Goal: Task Accomplishment & Management: Manage account settings

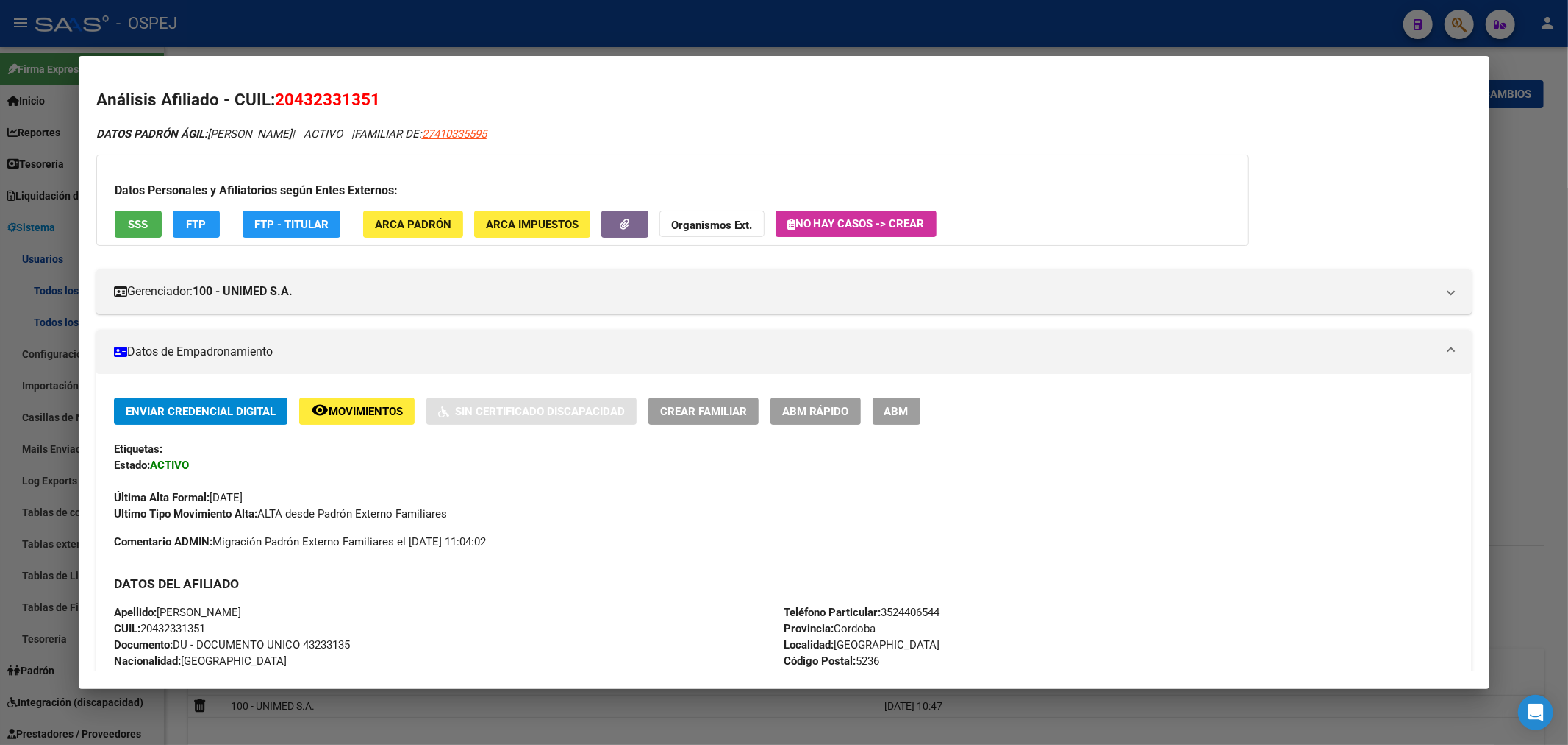
click at [428, 35] on div at bounding box center [784, 372] width 1568 height 745
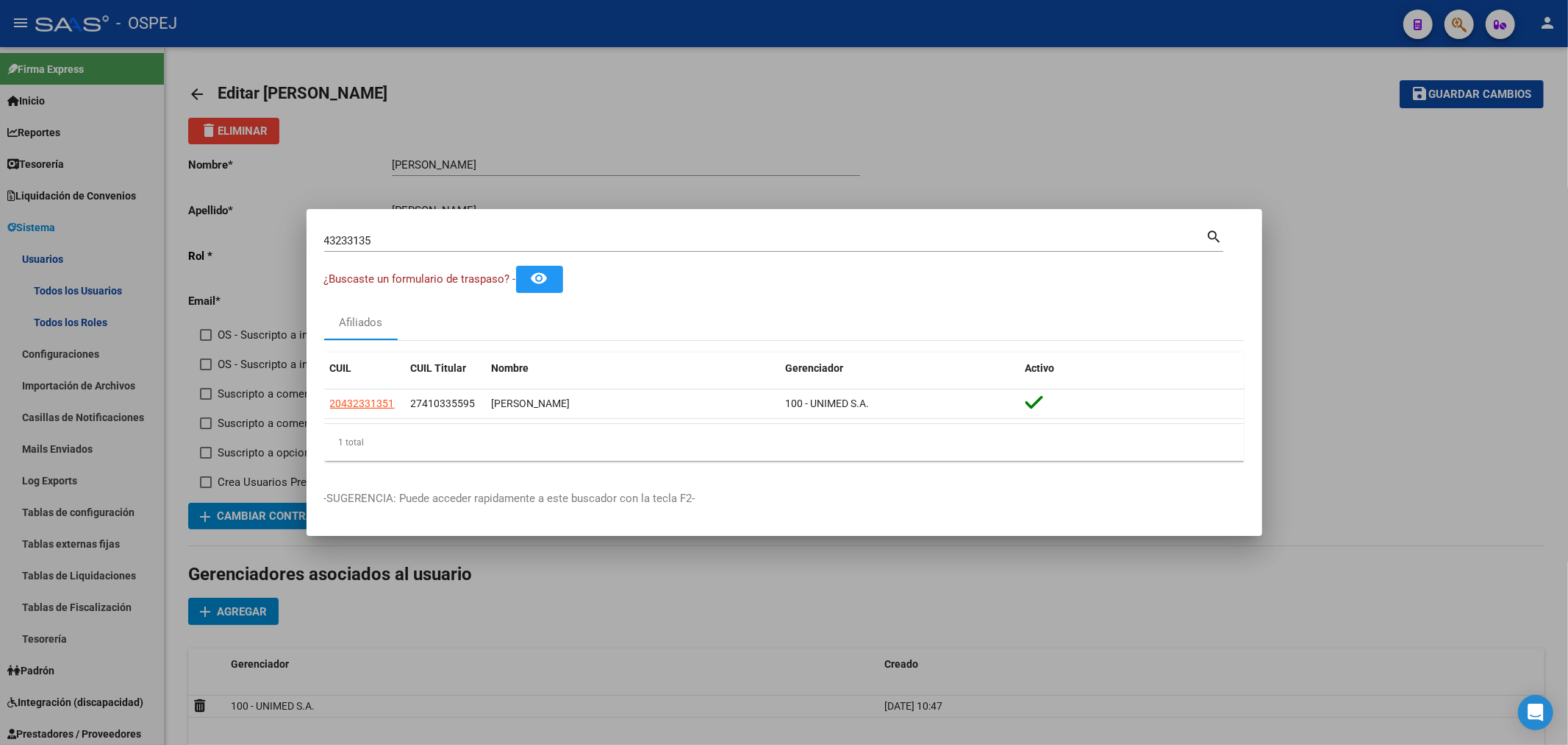
drag, startPoint x: 399, startPoint y: 115, endPoint x: 488, endPoint y: 1, distance: 144.6
click at [406, 108] on div at bounding box center [784, 372] width 1568 height 745
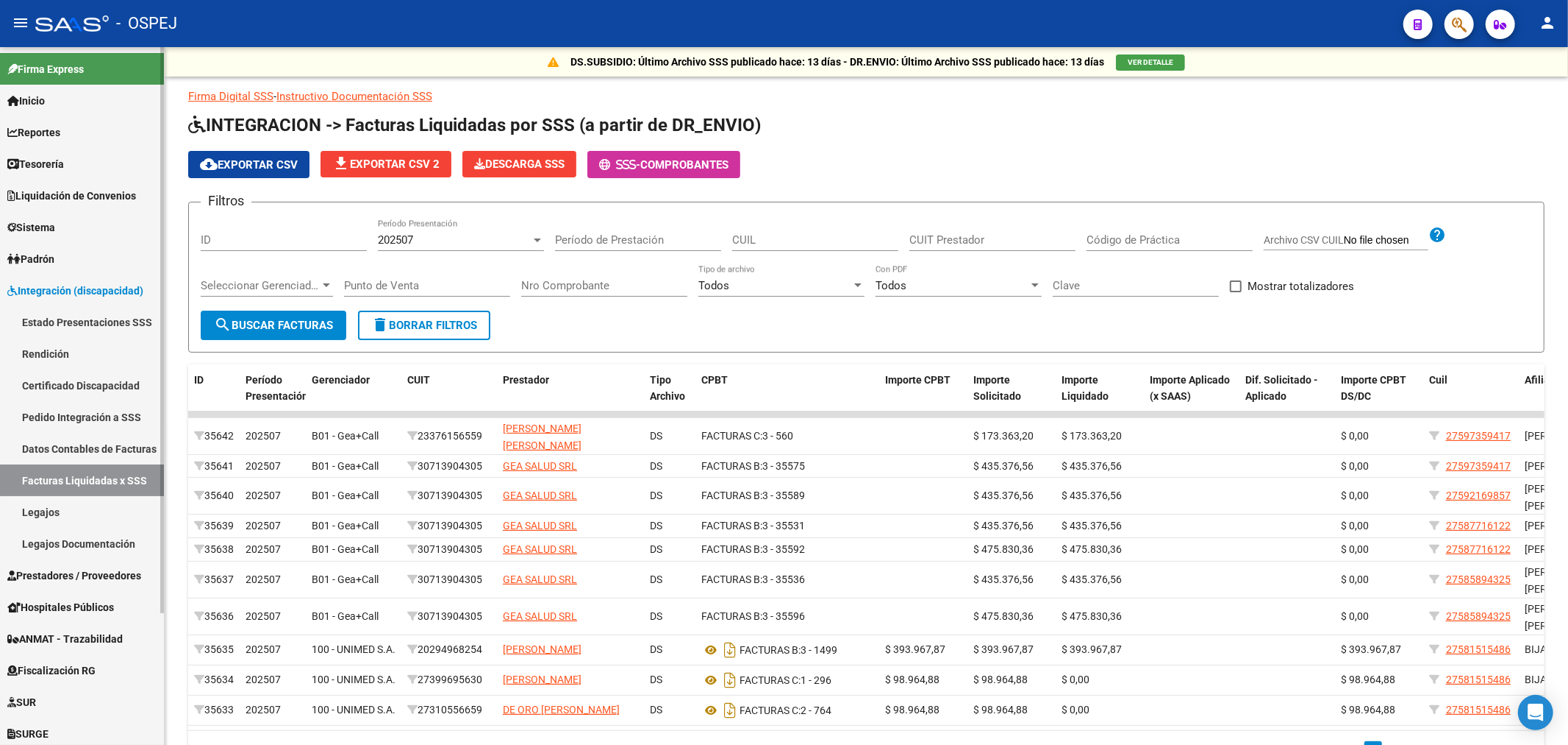
scroll to position [162, 0]
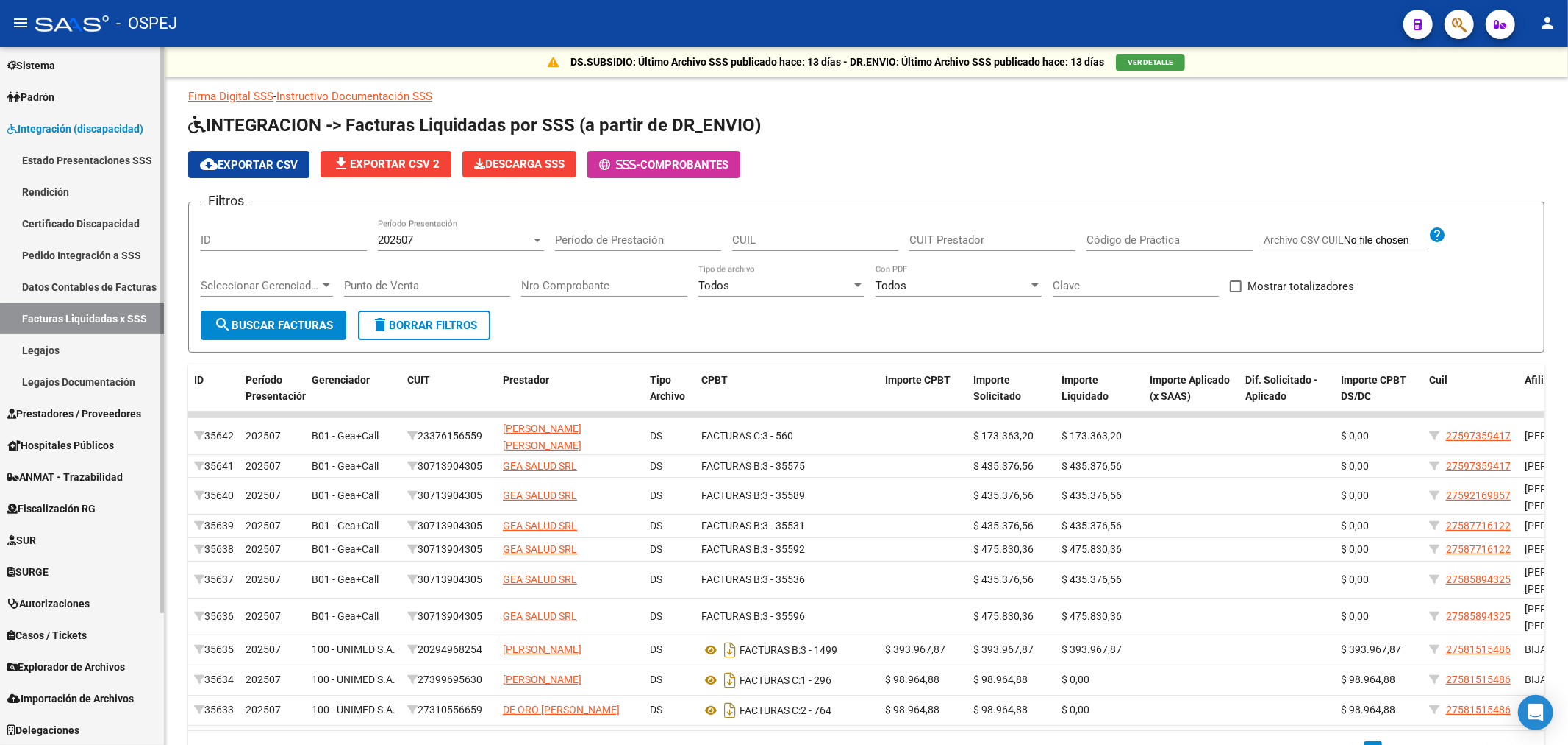
click at [100, 122] on span "Integración (discapacidad)" at bounding box center [75, 128] width 136 height 16
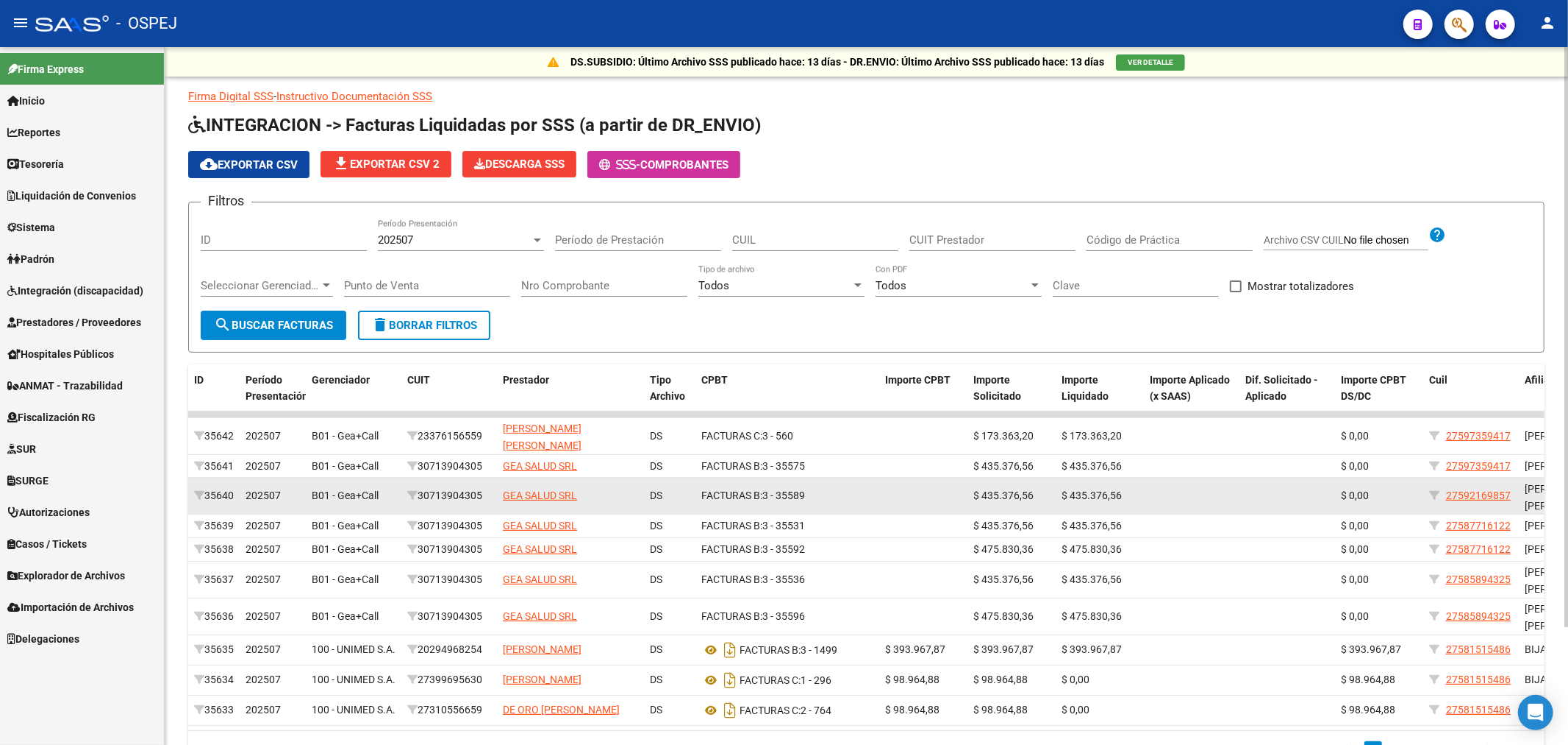
scroll to position [140, 0]
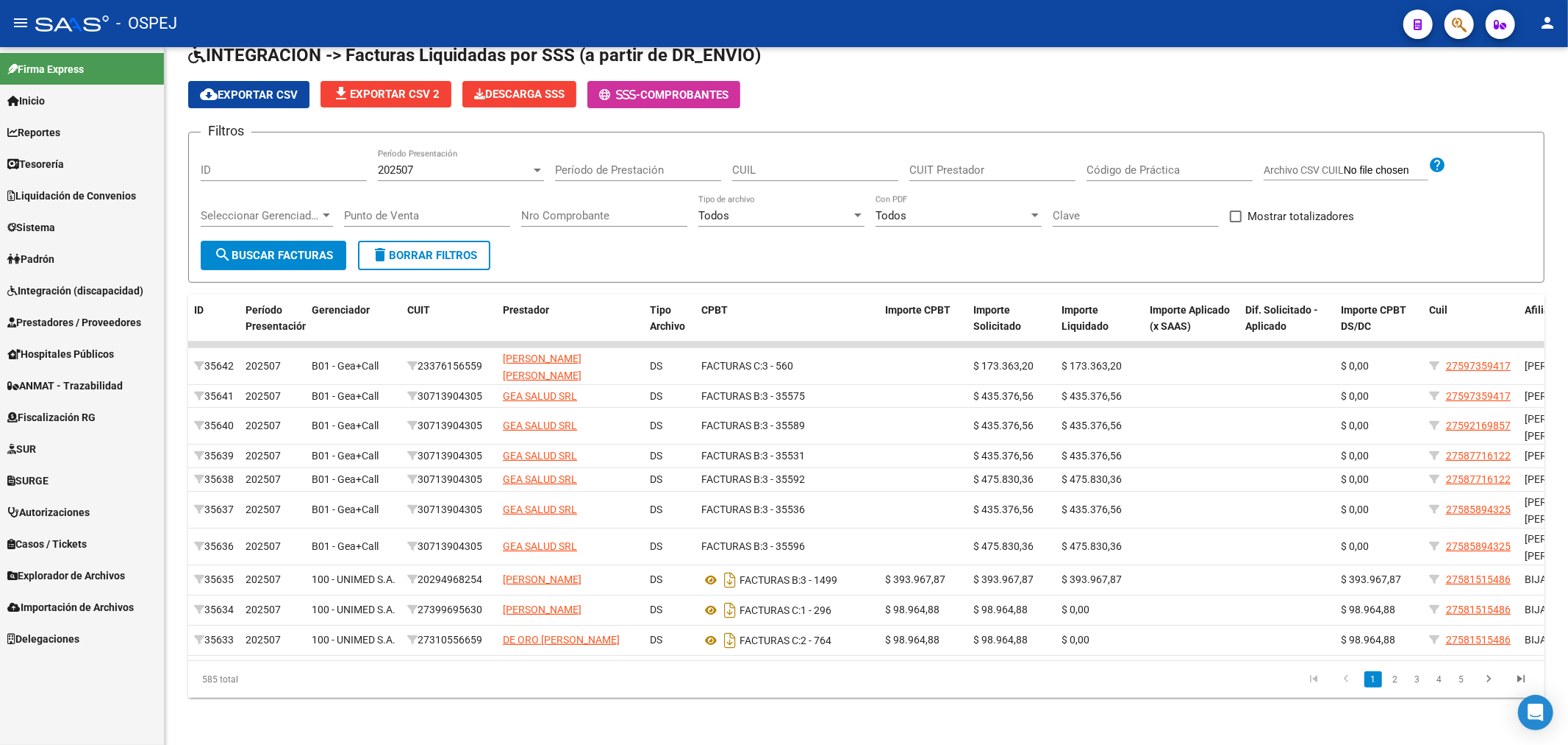
click at [86, 269] on link "Padrón" at bounding box center [82, 259] width 164 height 32
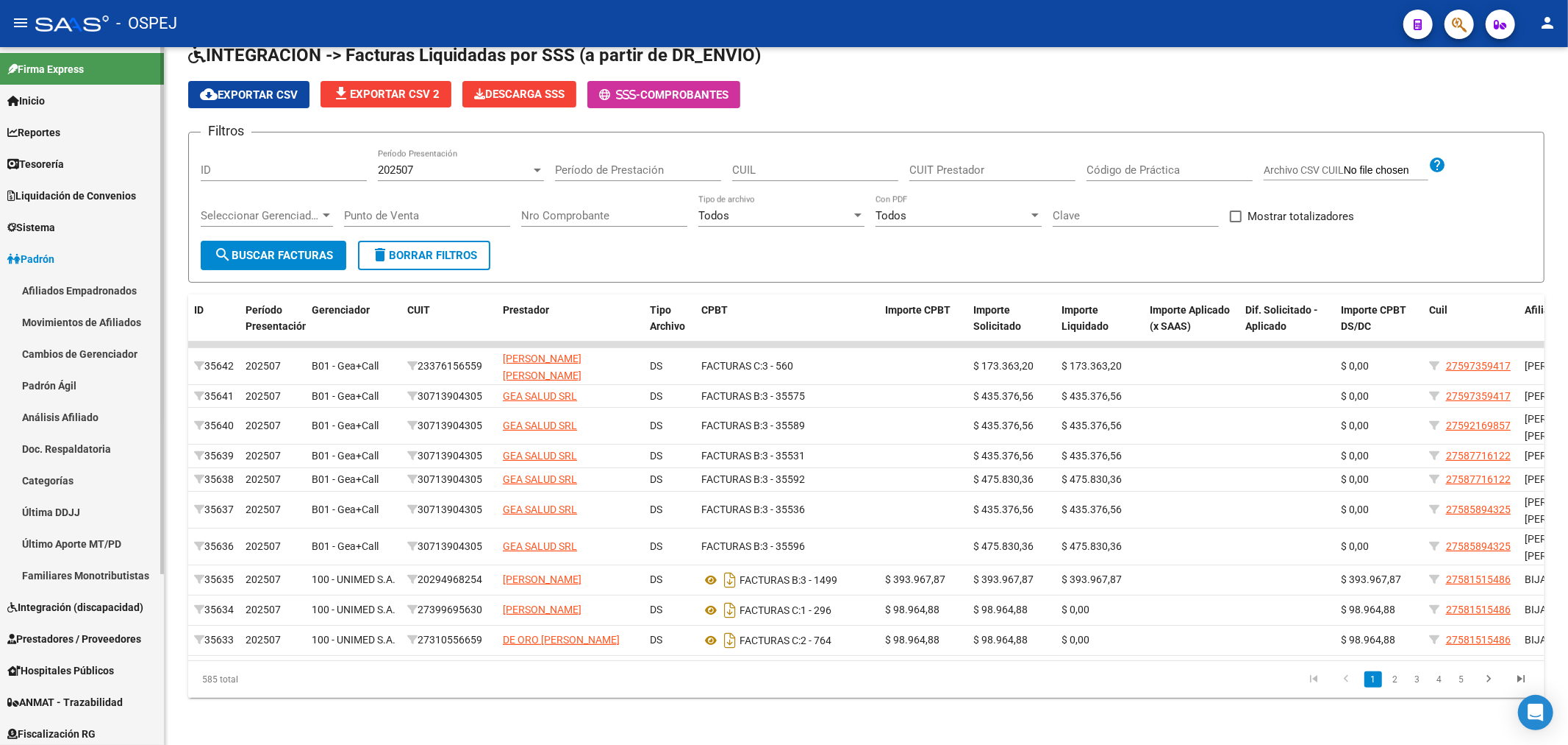
click at [91, 270] on link "Padrón" at bounding box center [82, 259] width 164 height 32
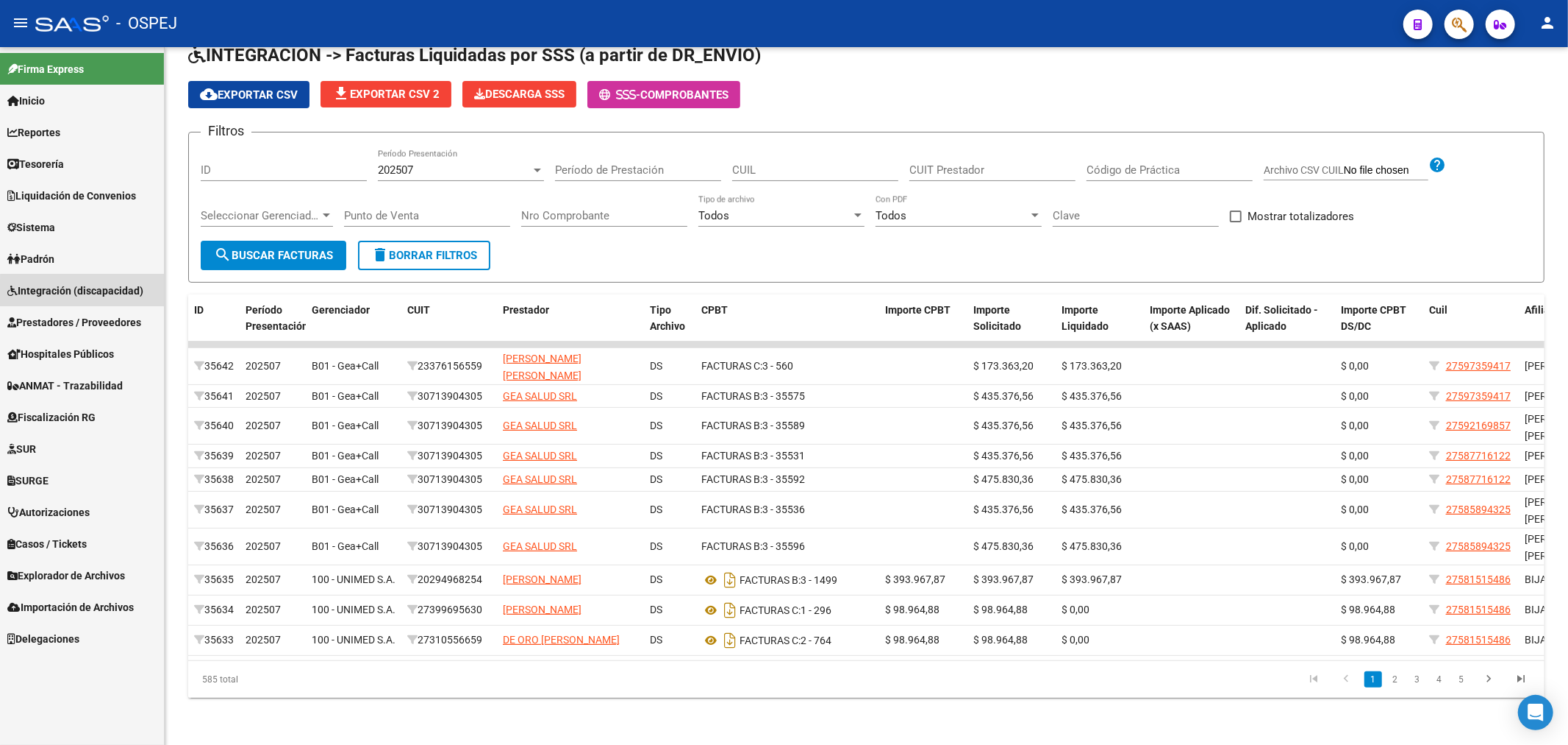
click at [97, 295] on span "Integración (discapacidad)" at bounding box center [75, 290] width 136 height 16
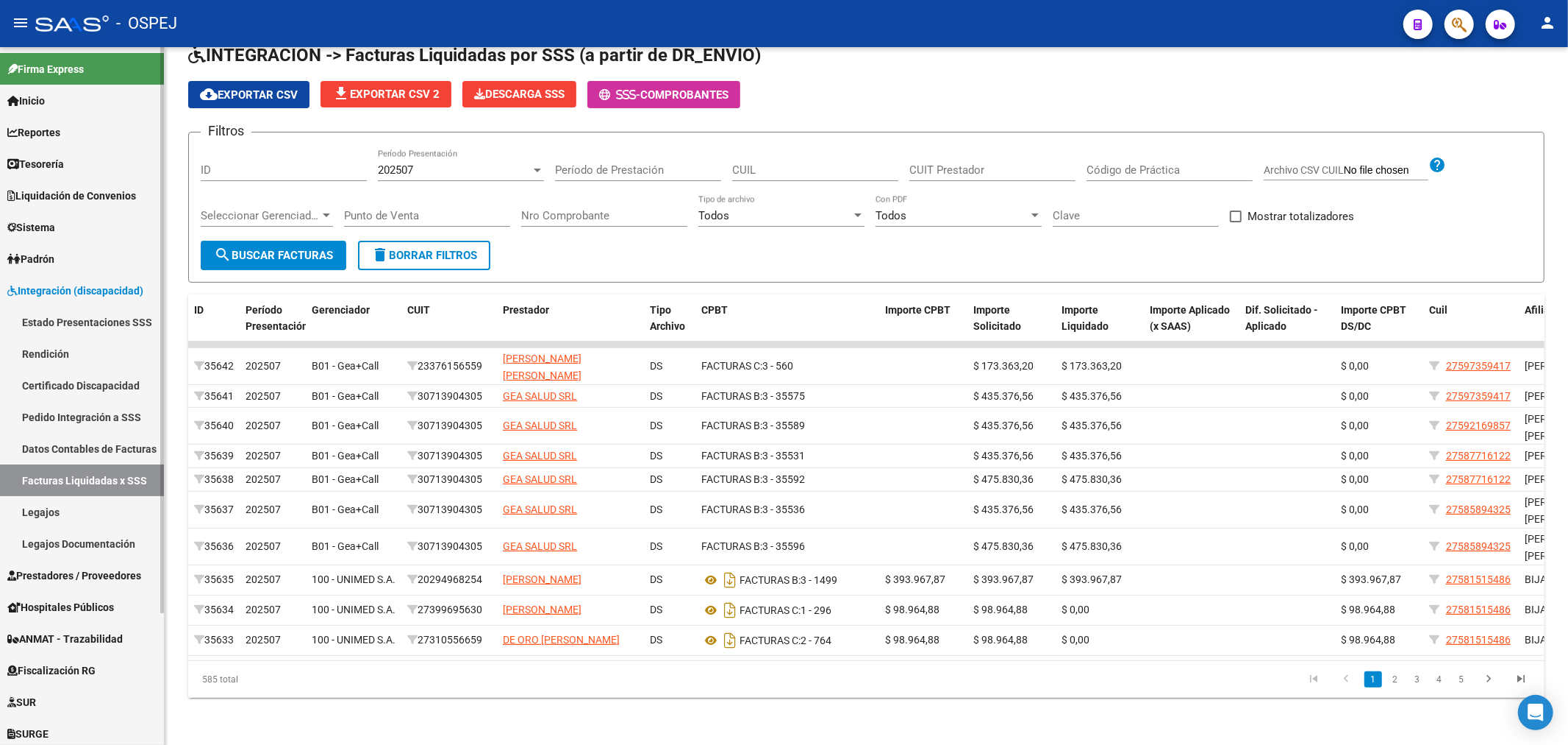
click at [97, 482] on link "Facturas Liquidadas x SSS" at bounding box center [82, 480] width 164 height 32
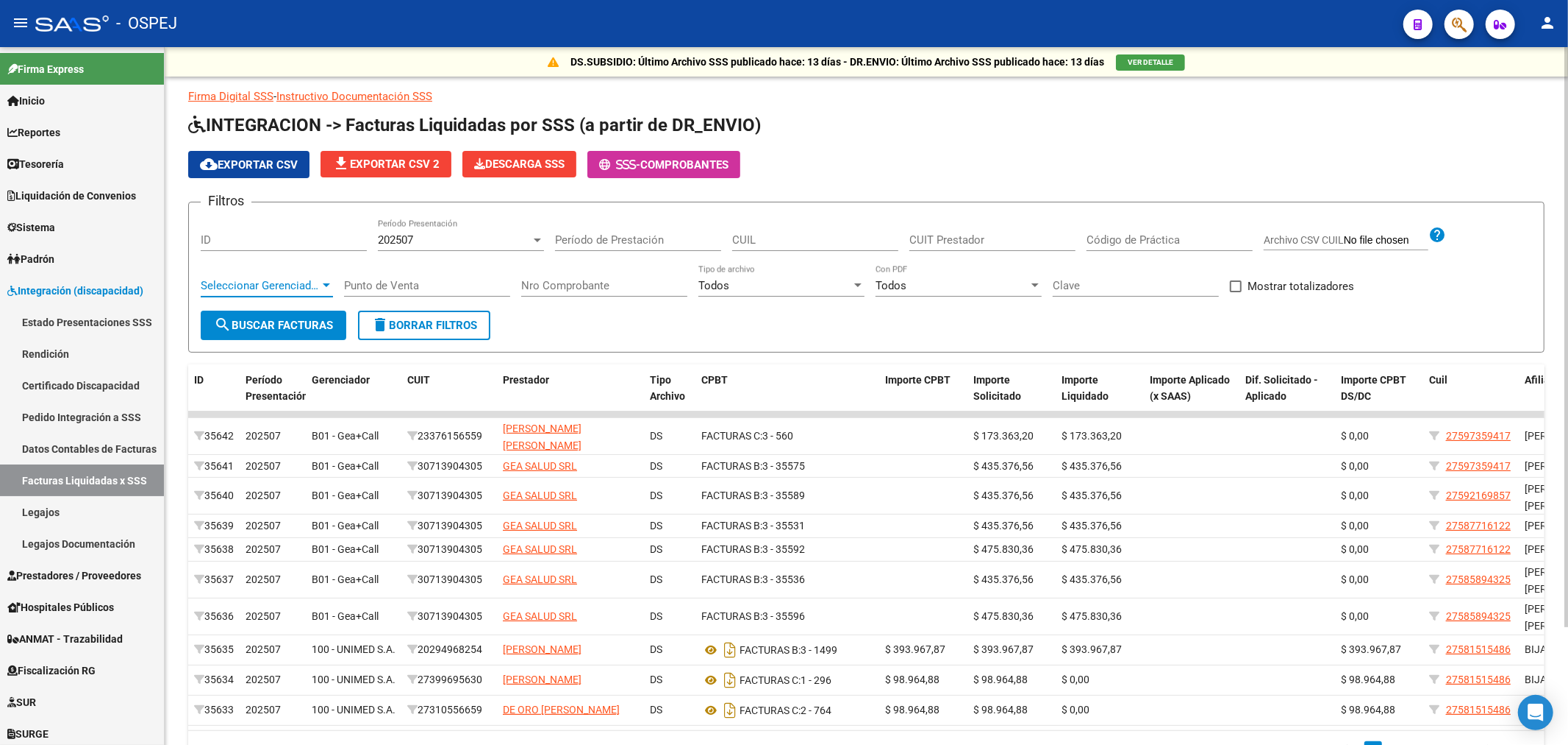
click at [275, 281] on span "Seleccionar Gerenciador" at bounding box center [260, 285] width 119 height 13
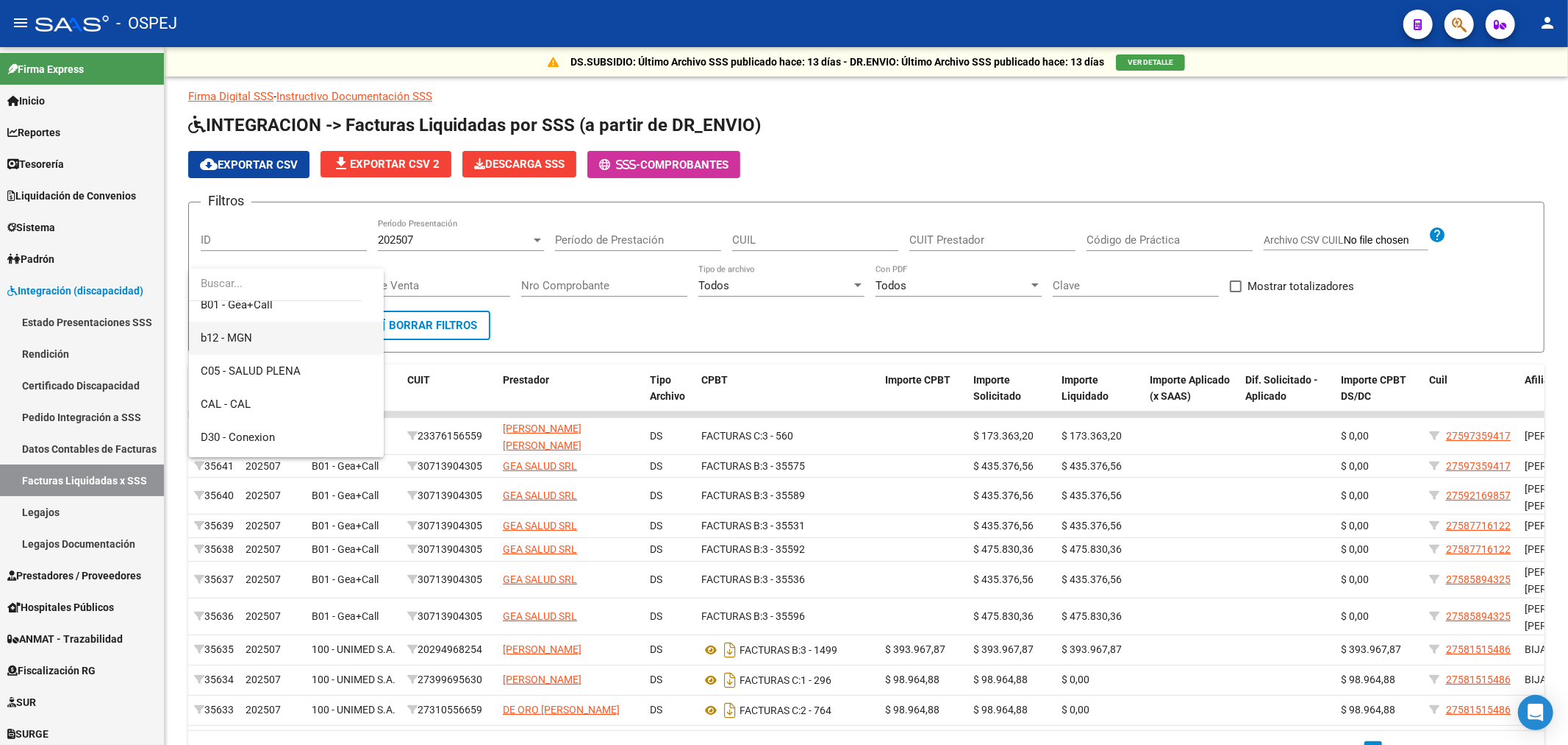
scroll to position [163, 0]
click at [290, 356] on span "A01 - Jaboneros" at bounding box center [286, 354] width 172 height 34
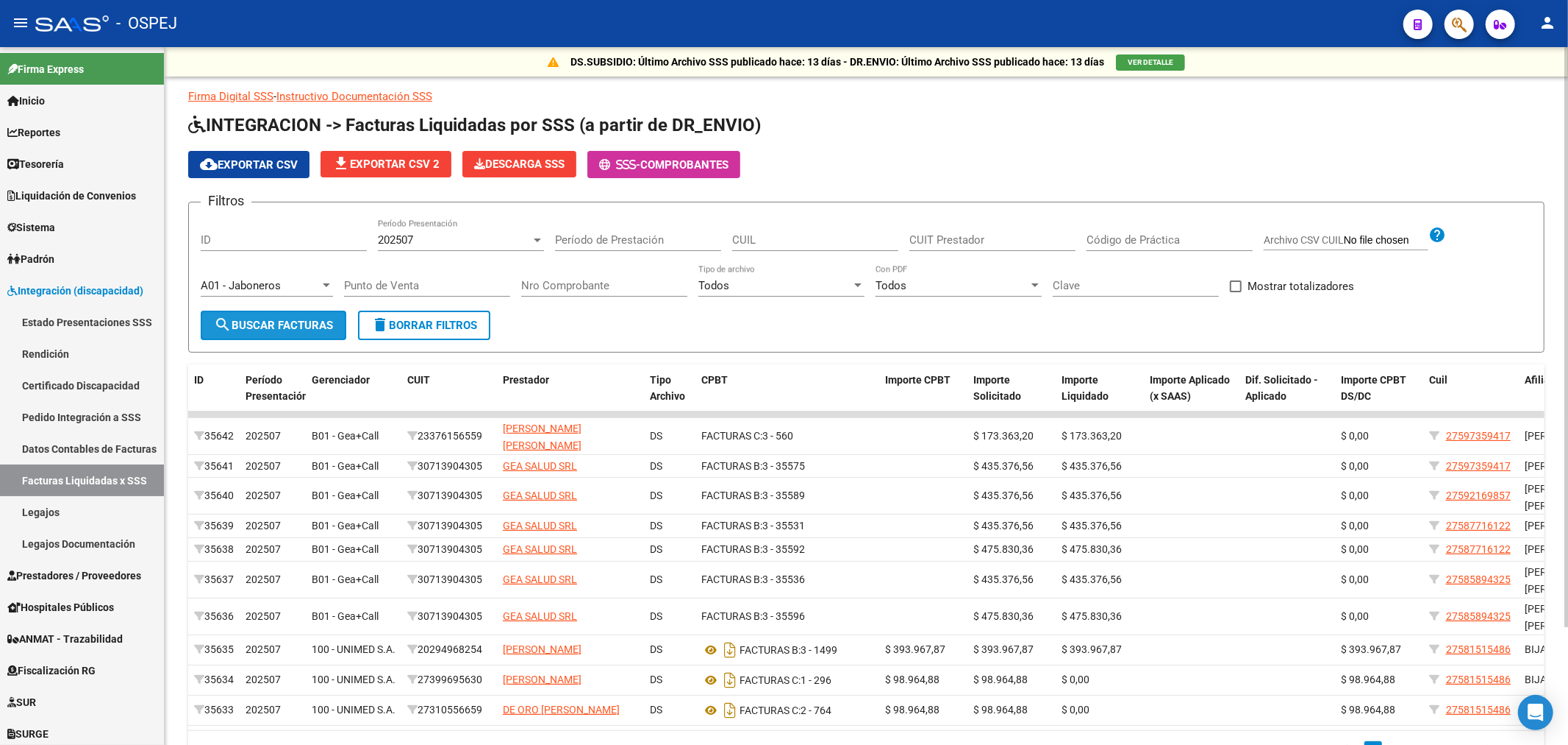
click at [280, 330] on span "search Buscar Facturas" at bounding box center [274, 324] width 119 height 13
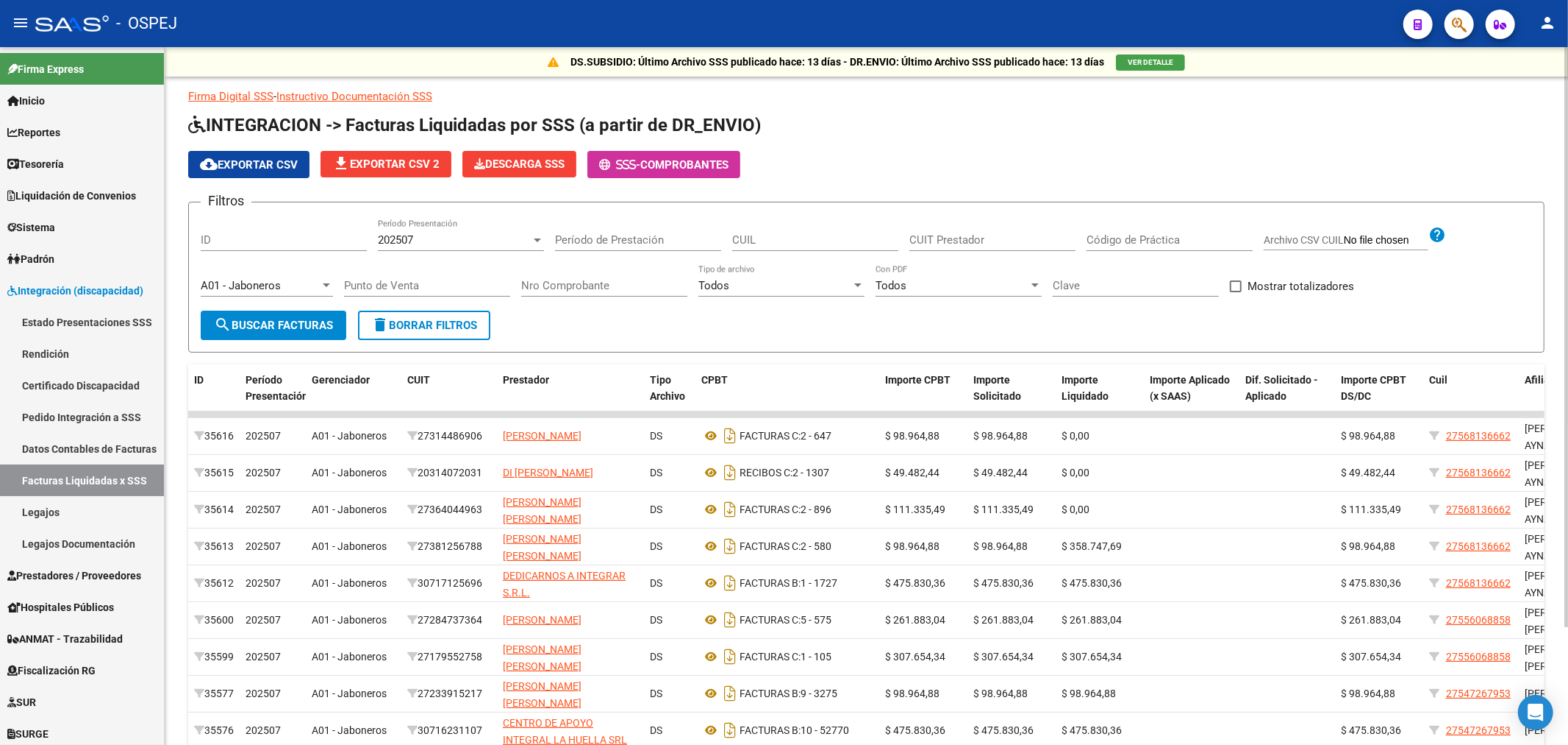
scroll to position [140, 0]
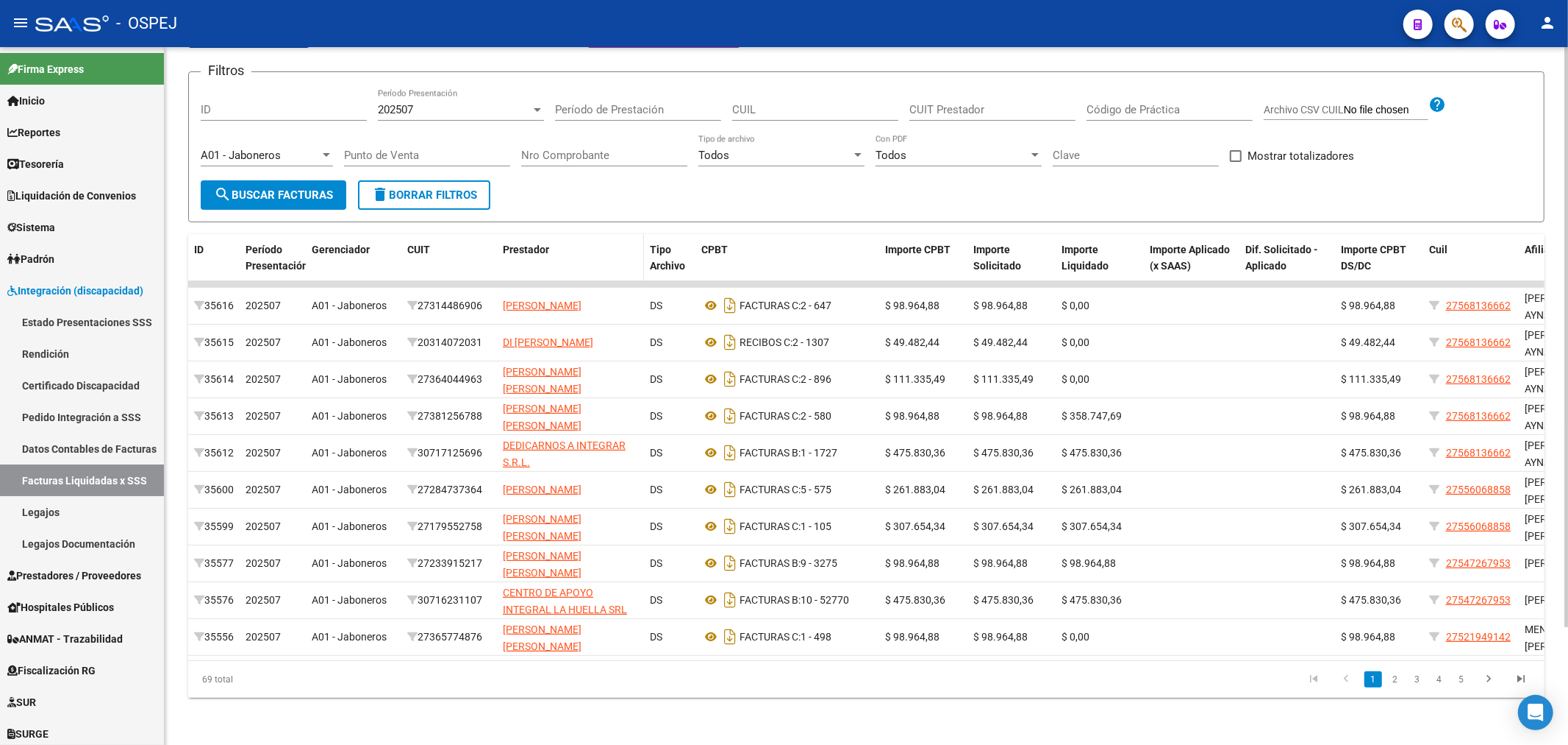
click at [534, 243] on span "Prestador" at bounding box center [525, 249] width 46 height 12
click at [618, 241] on div "Prestador" at bounding box center [570, 249] width 135 height 17
click at [1398, 682] on link "2" at bounding box center [1396, 679] width 18 height 16
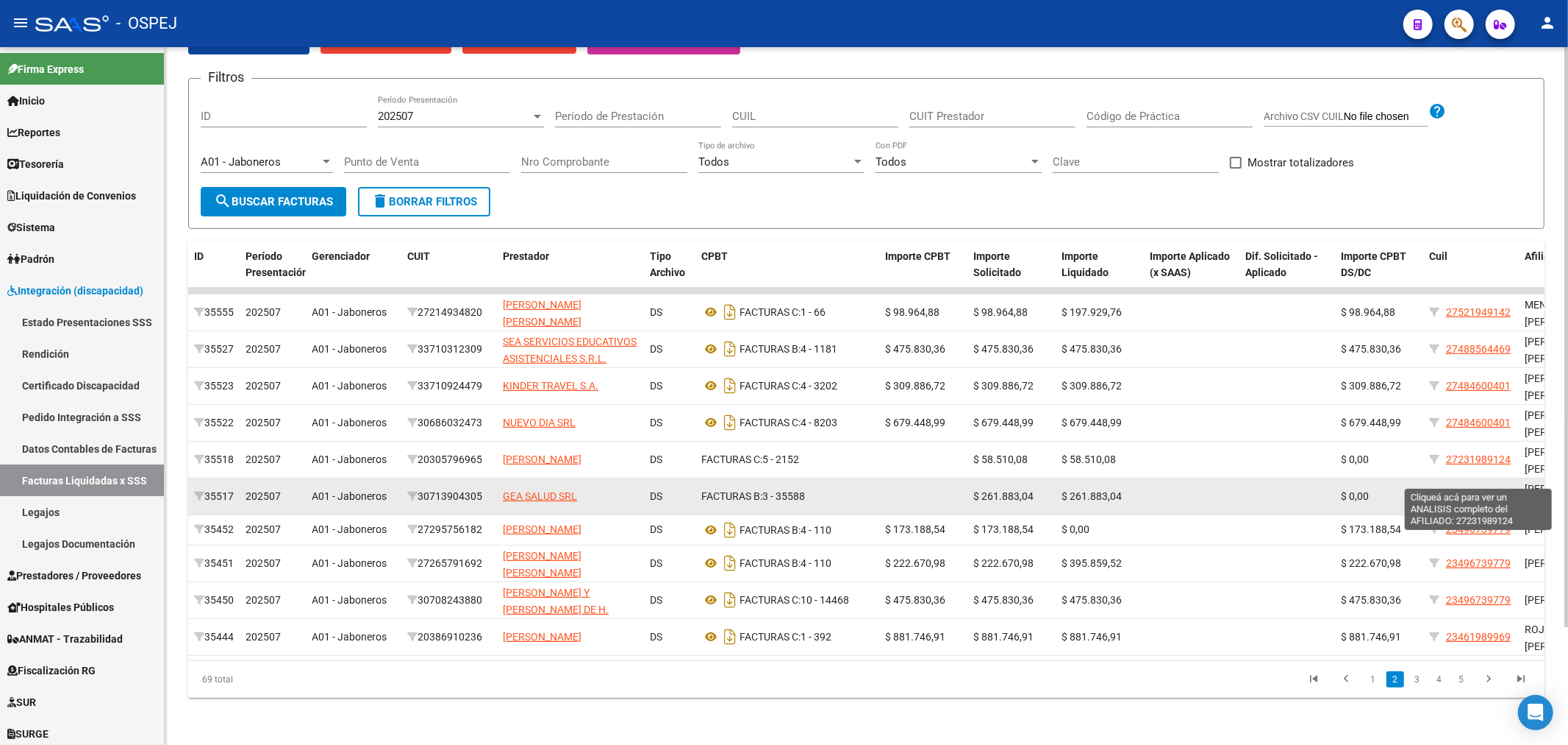
click at [1472, 490] on span "27231989124" at bounding box center [1479, 496] width 65 height 12
type textarea "27231989124"
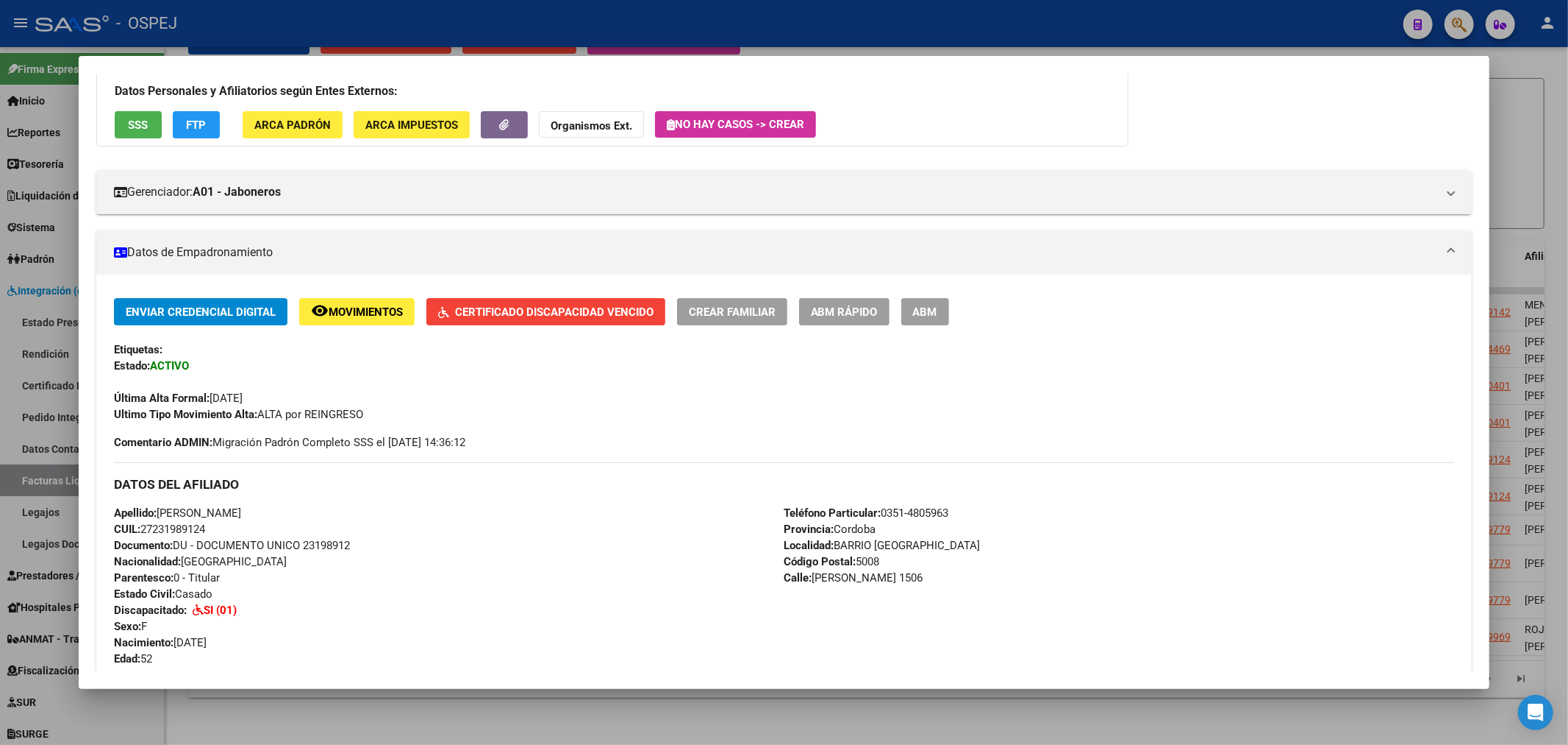
scroll to position [0, 0]
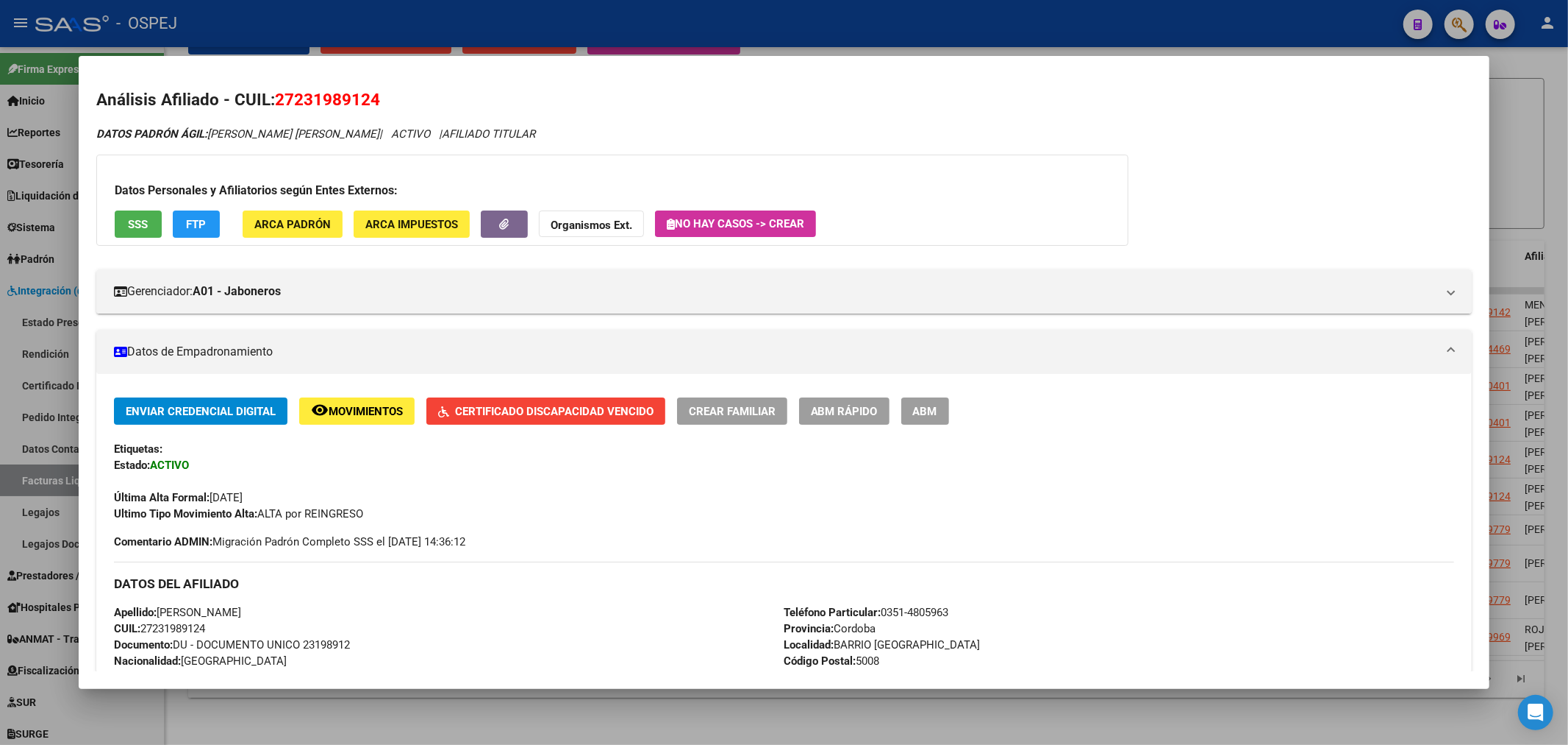
click at [937, 412] on span "ABM" at bounding box center [925, 411] width 25 height 13
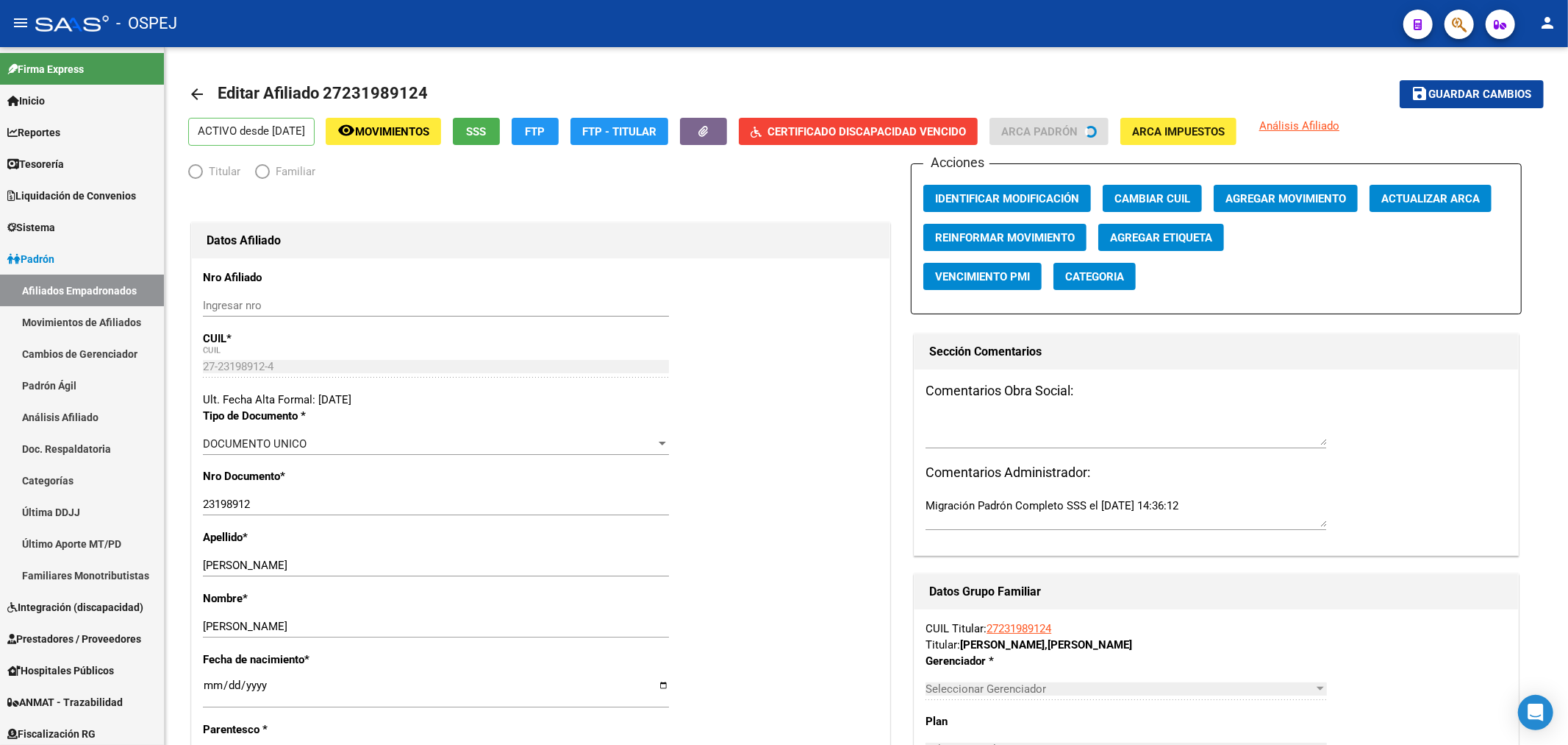
radio input "true"
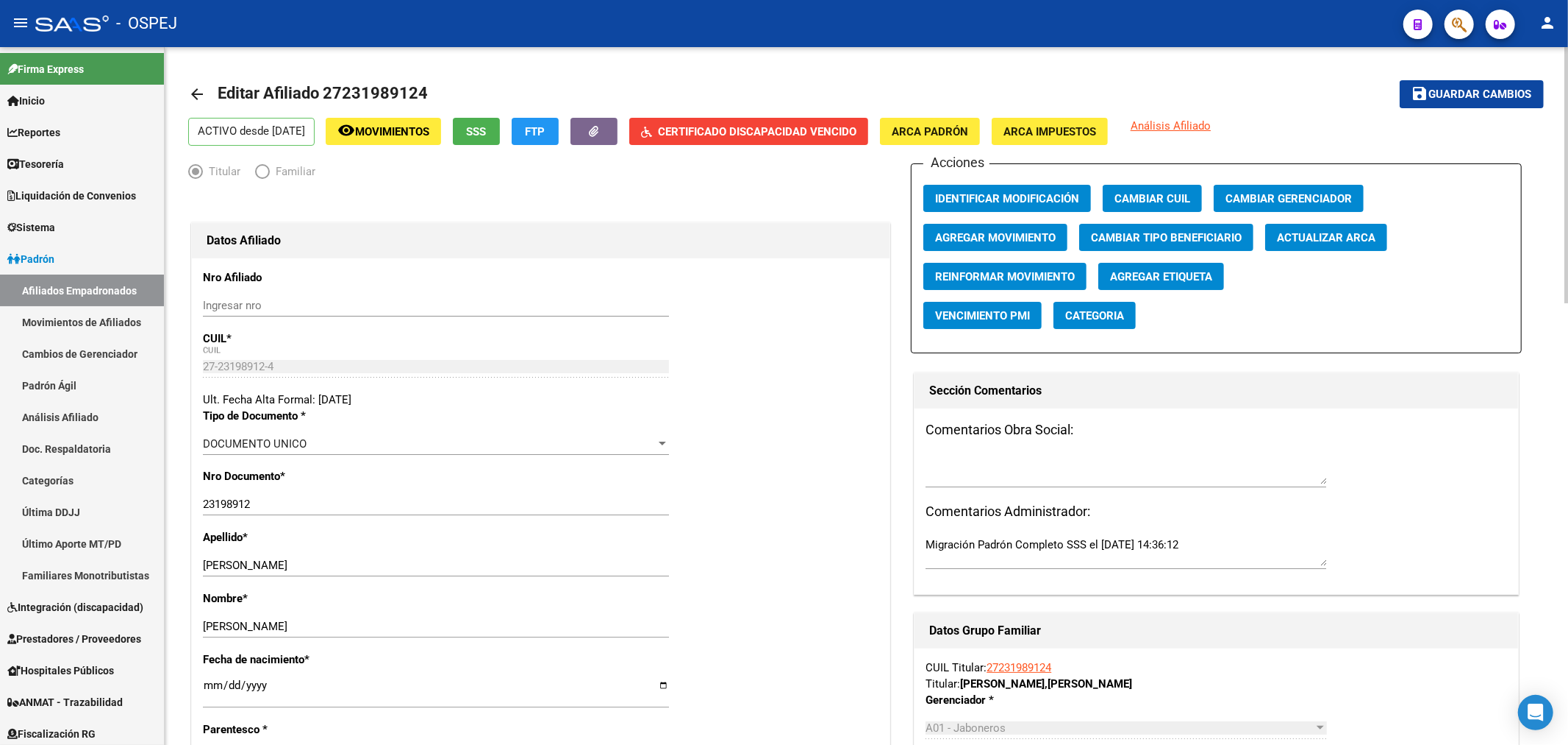
click at [1364, 229] on button "Actualizar ARCA" at bounding box center [1327, 237] width 122 height 28
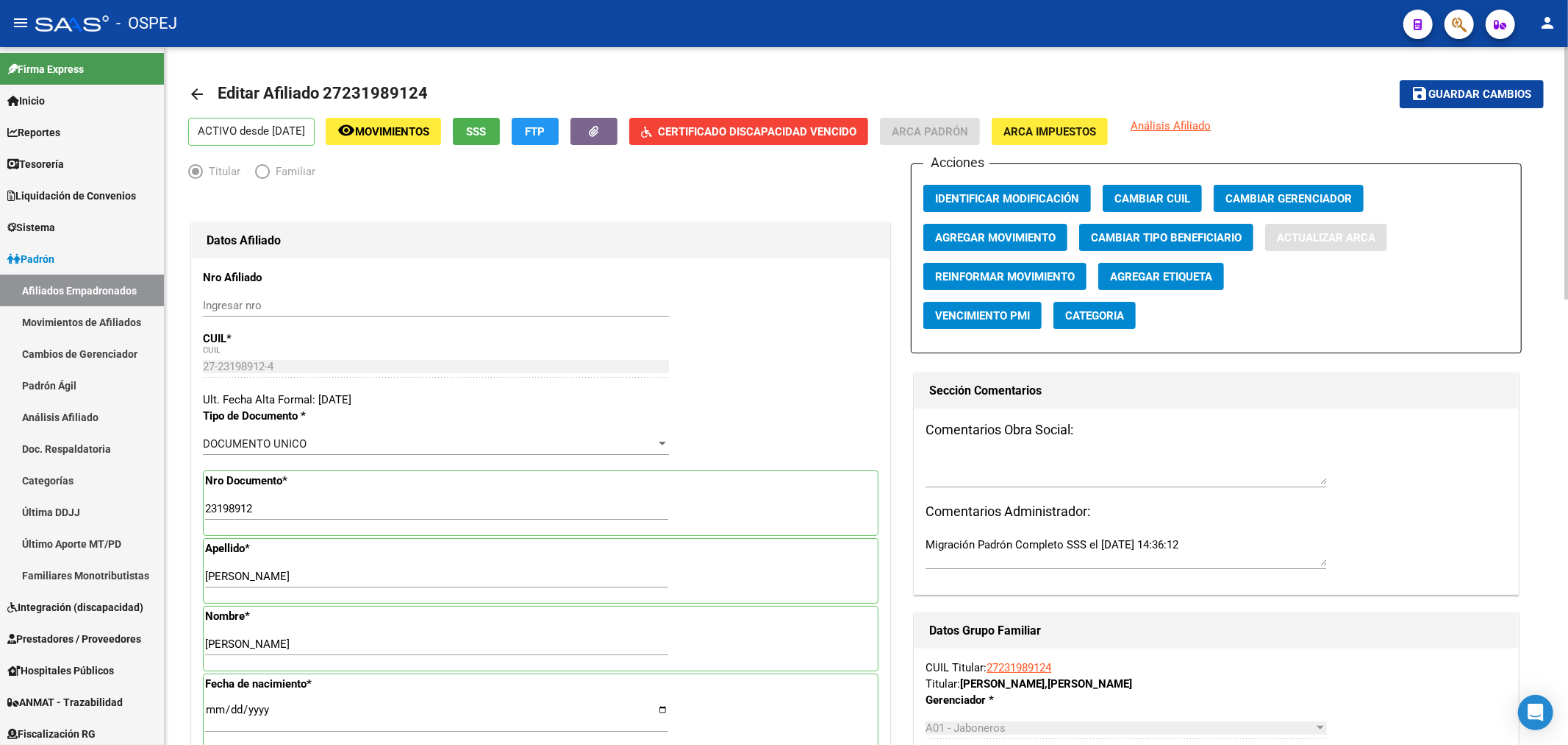
type input "BARRIO LOS PARA"
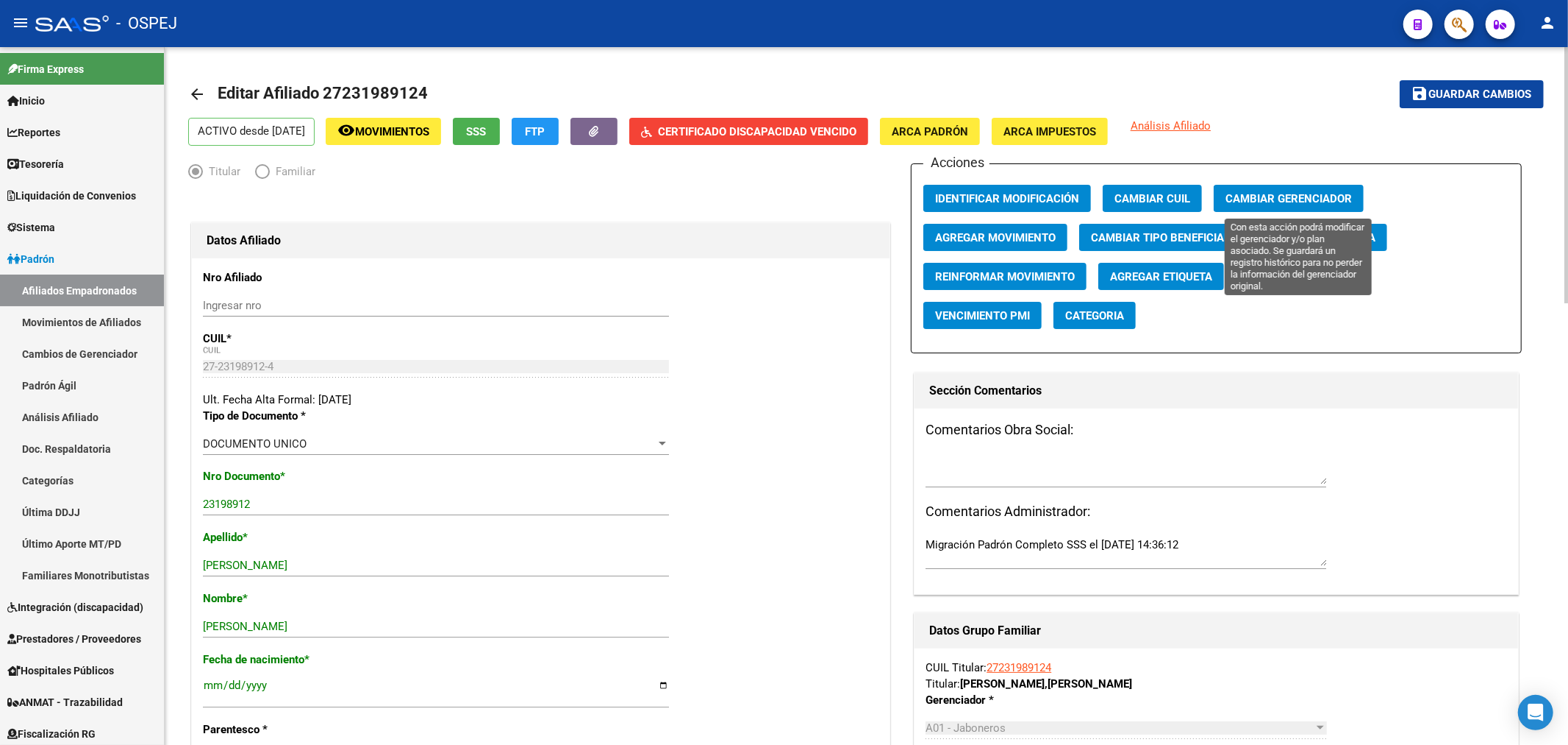
click at [1323, 192] on span "Cambiar Gerenciador" at bounding box center [1289, 198] width 126 height 13
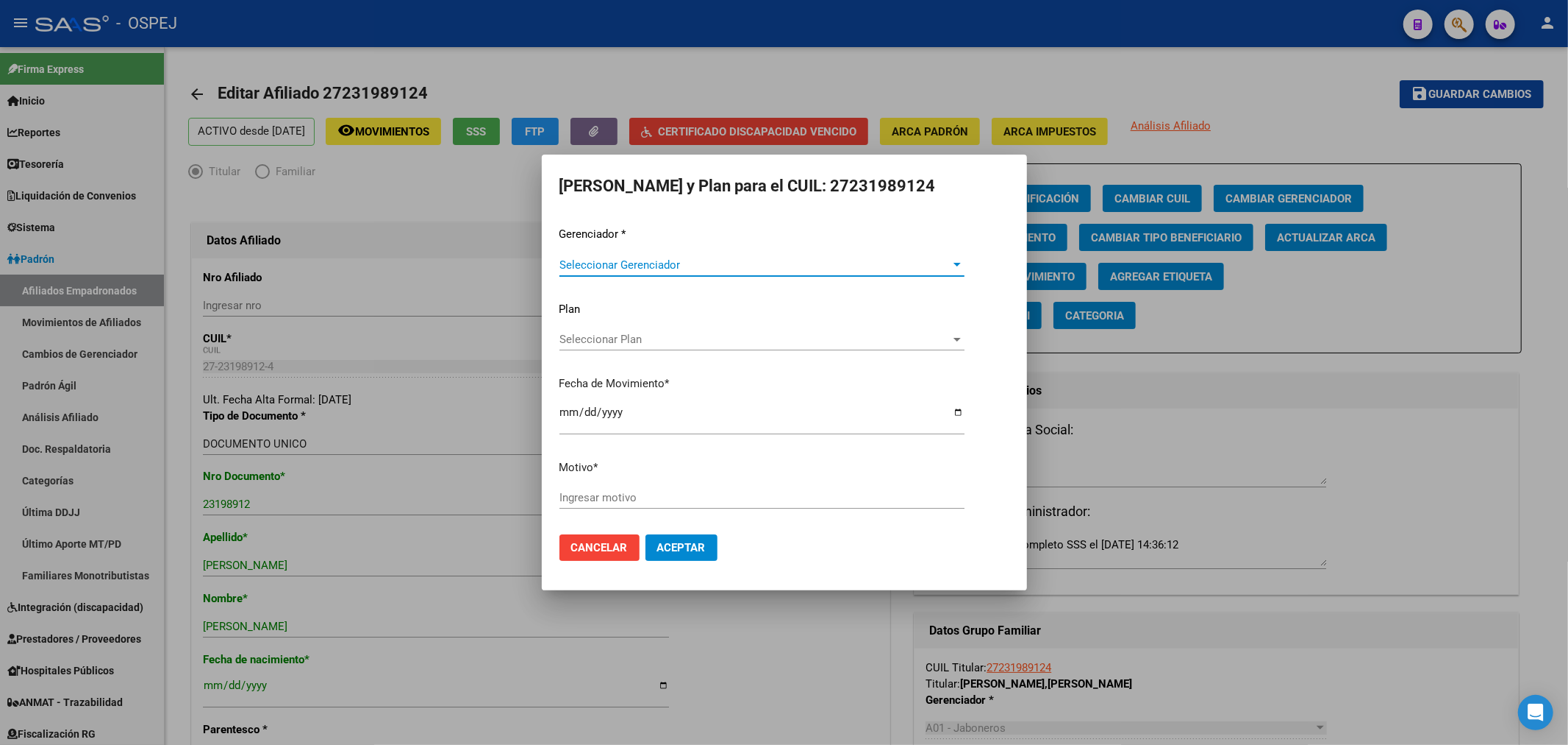
click at [684, 267] on span "Seleccionar Gerenciador" at bounding box center [755, 264] width 392 height 13
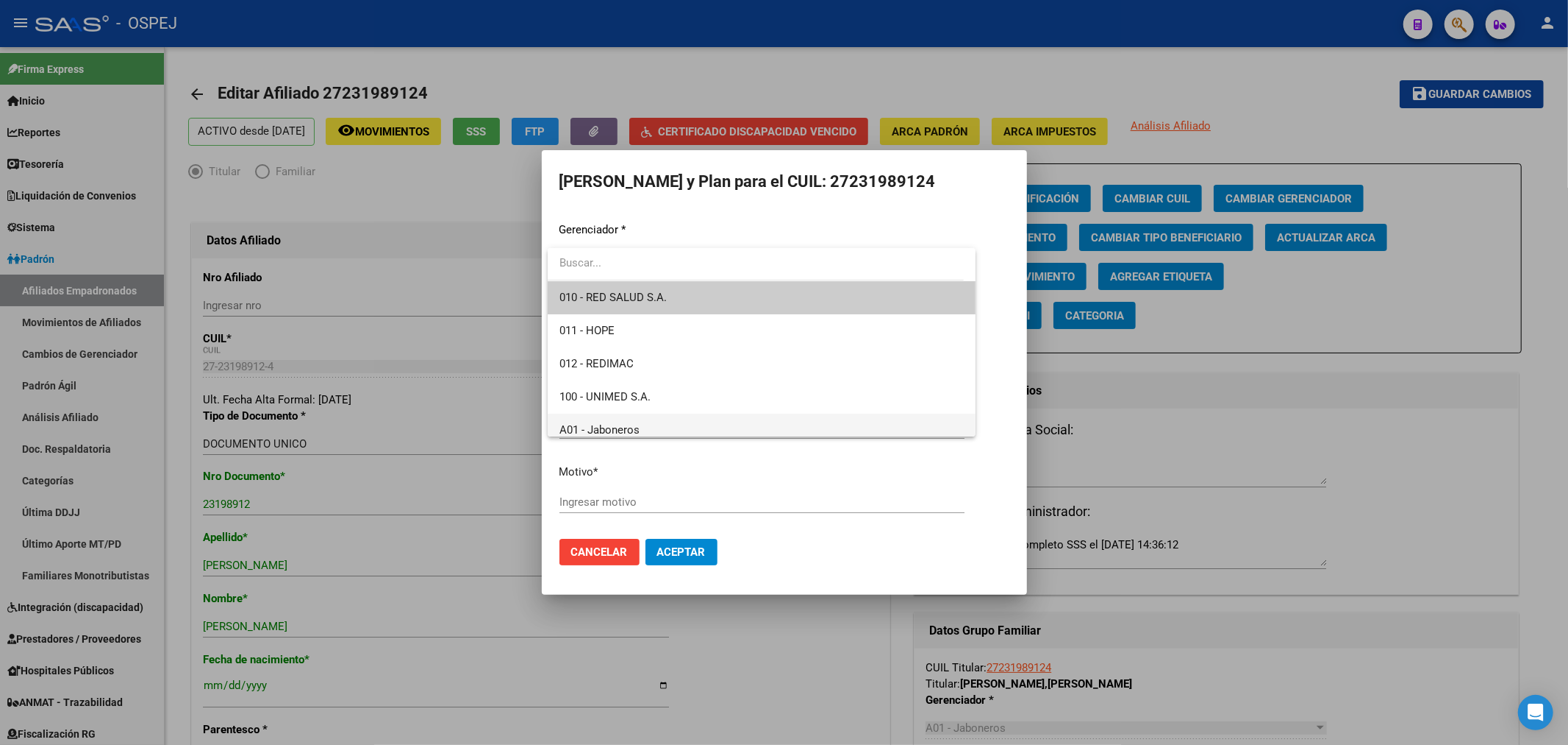
scroll to position [163, 0]
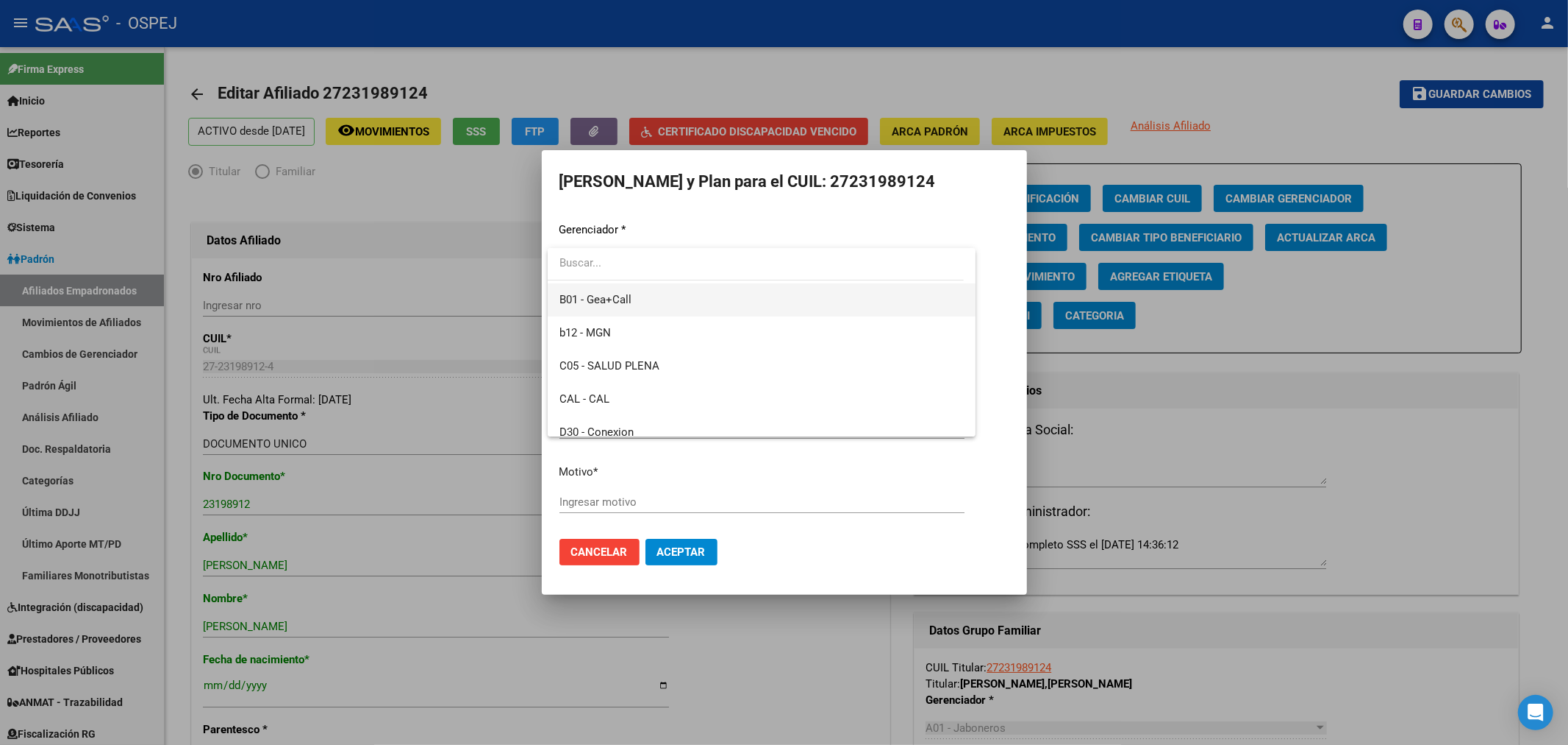
click at [646, 306] on span "B01 - Gea+Call" at bounding box center [762, 300] width 405 height 34
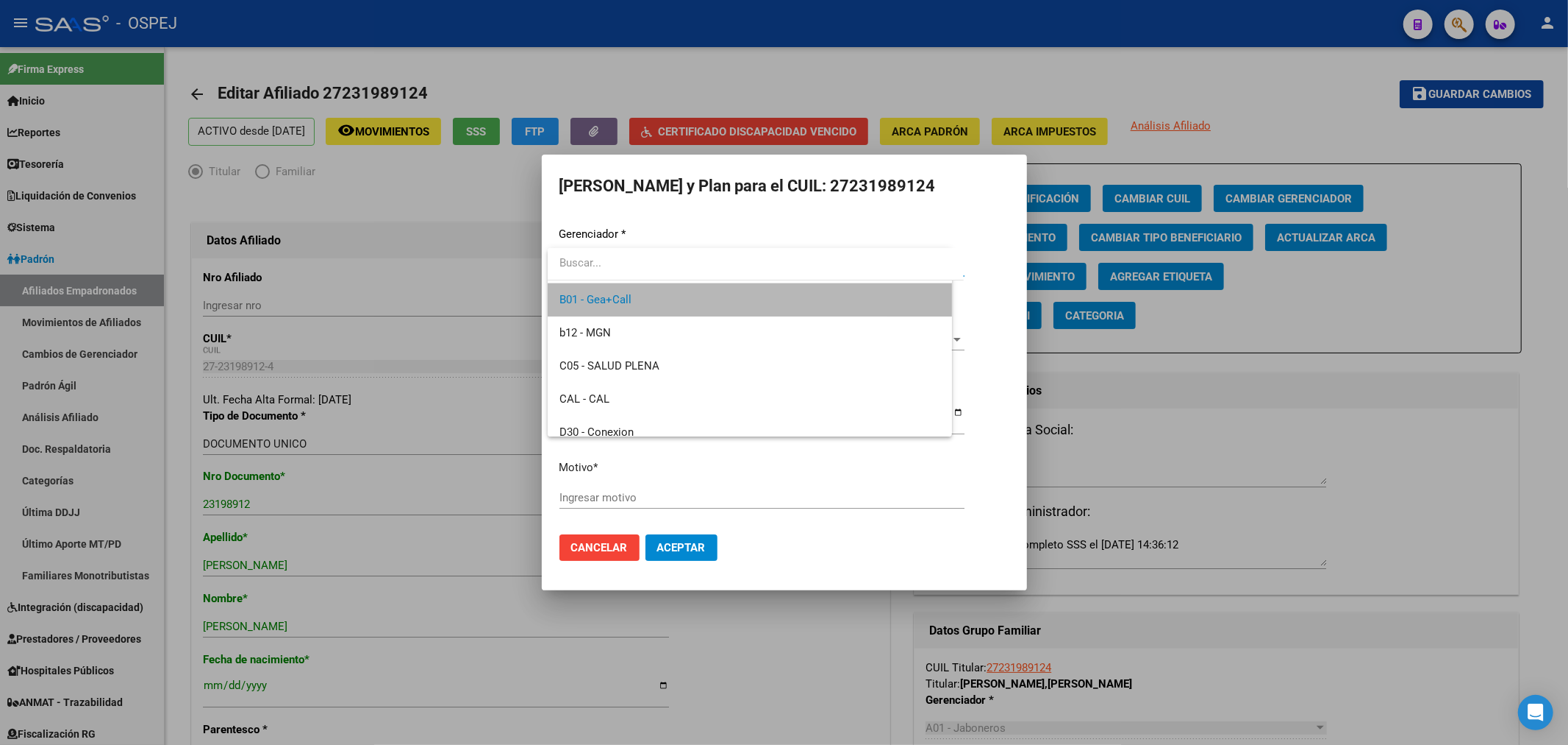
scroll to position [166, 0]
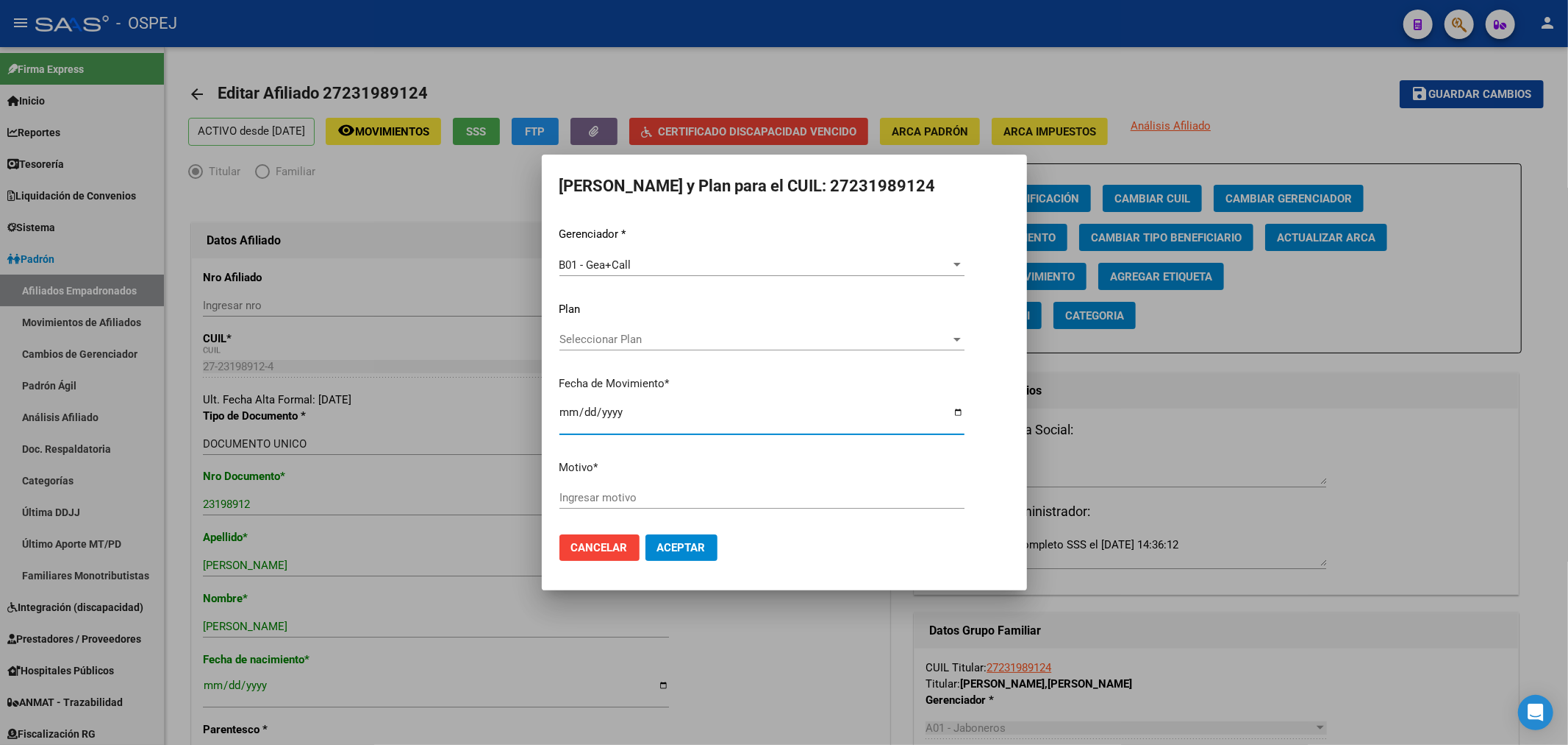
click at [568, 407] on input "2025-09-16" at bounding box center [762, 418] width 405 height 24
type input "2025-09-01"
type input "2023-01-01"
drag, startPoint x: 576, startPoint y: 478, endPoint x: 582, endPoint y: 500, distance: 22.8
click at [574, 488] on div "Gerenciador * B01 - Gea+Call Seleccionar Gerenciador Plan Seleccionar Plan Sele…" at bounding box center [785, 374] width 450 height 296
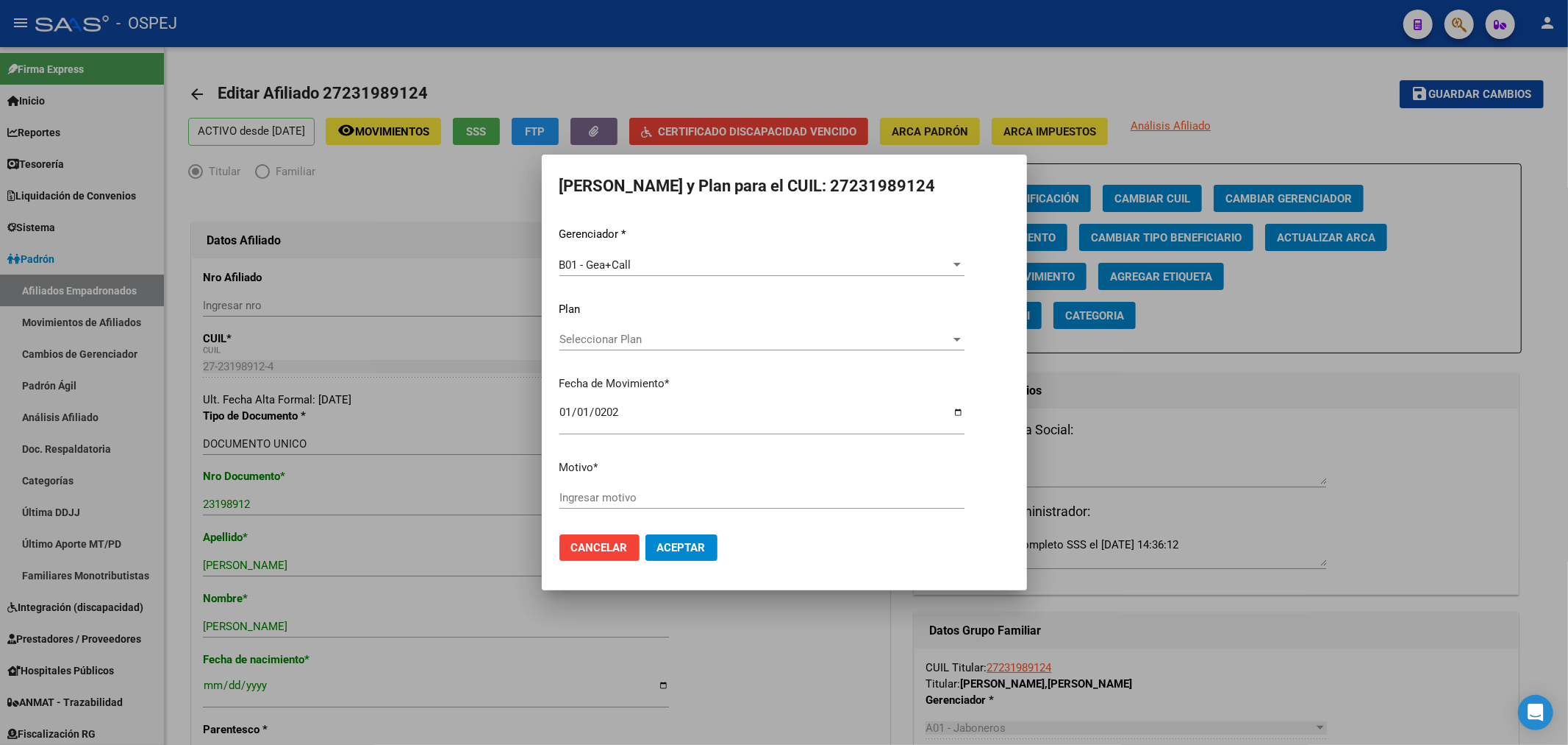
drag, startPoint x: 587, startPoint y: 505, endPoint x: 589, endPoint y: 488, distance: 17.1
click at [587, 498] on div "Ingresar motivo" at bounding box center [762, 497] width 405 height 22
click at [589, 488] on div "Ingresar motivo" at bounding box center [762, 497] width 405 height 22
type input "es de gea"
drag, startPoint x: 707, startPoint y: 534, endPoint x: 707, endPoint y: 517, distance: 17.0
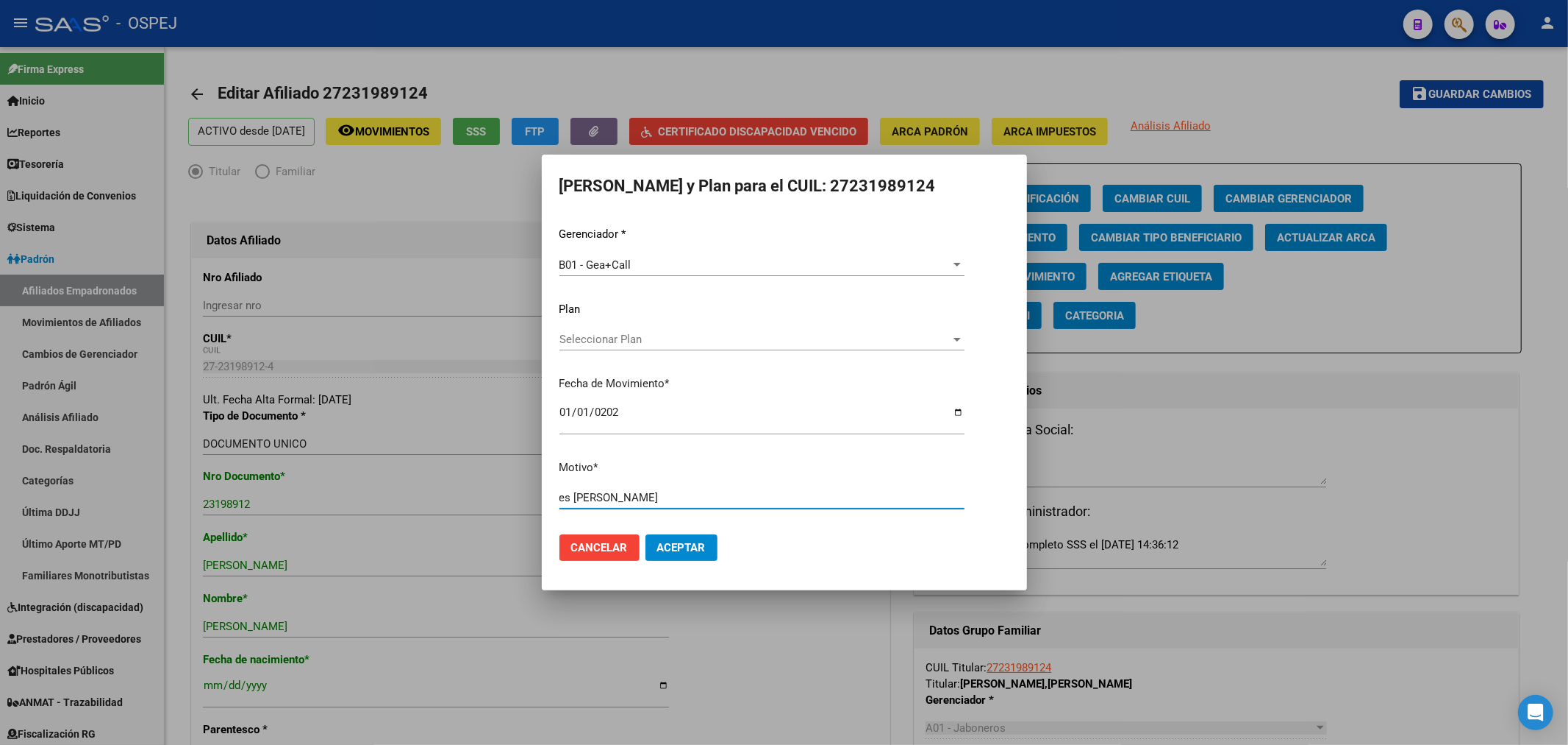
click at [707, 517] on form "Gerenciador * B01 - Gea+Call Seleccionar Gerenciador Plan Seleccionar Plan Sele…" at bounding box center [785, 399] width 450 height 347
click at [699, 531] on mat-dialog-actions "Cancelar Aceptar" at bounding box center [785, 547] width 450 height 50
click at [695, 532] on mat-dialog-actions "Cancelar Aceptar" at bounding box center [785, 547] width 450 height 50
click at [692, 555] on button "Aceptar" at bounding box center [681, 547] width 72 height 27
